Goal: Task Accomplishment & Management: Manage account settings

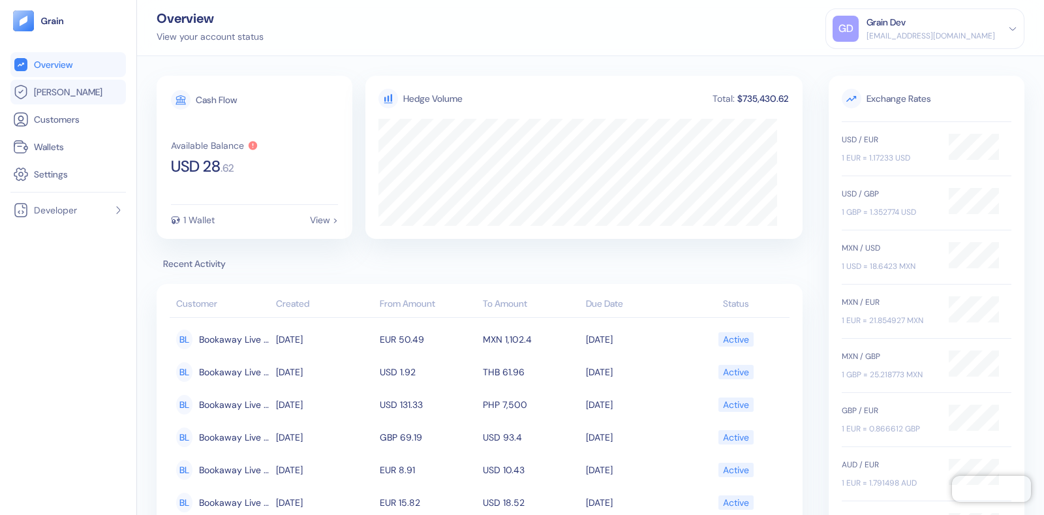
click at [61, 96] on span "[PERSON_NAME]" at bounding box center [68, 92] width 69 height 13
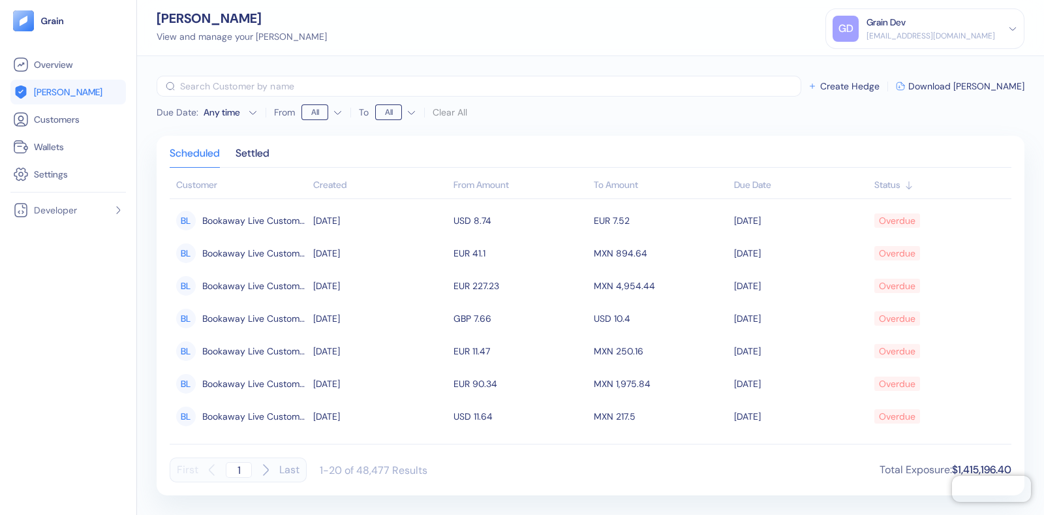
click at [954, 27] on div "Grain Dev" at bounding box center [931, 23] width 129 height 14
click at [886, 67] on div "Sign Out" at bounding box center [868, 65] width 36 height 14
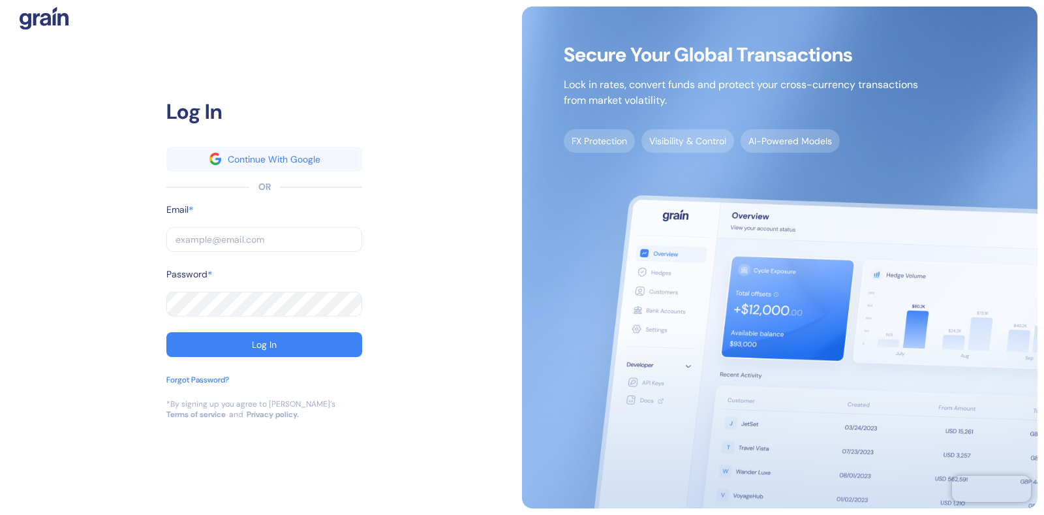
type input "[EMAIL_ADDRESS][DOMAIN_NAME]"
